Goal: Browse casually

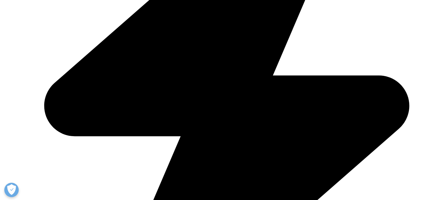
scroll to position [787, 0]
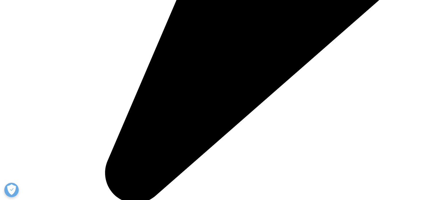
scroll to position [963, 0]
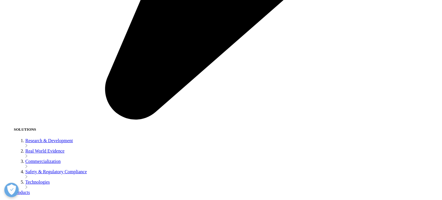
scroll to position [1017, 0]
